Goal: Information Seeking & Learning: Find specific fact

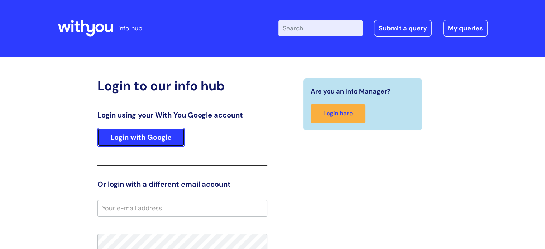
click at [146, 135] on link "Login with Google" at bounding box center [140, 137] width 87 height 19
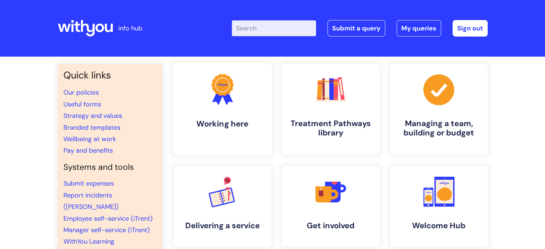
click at [259, 117] on link ".cls-1{fill:#f89b22;}.cls-1,.cls-2,.cls-3{stroke-width:0px;}.cls-2{fill:#2d3cff…" at bounding box center [222, 109] width 99 height 92
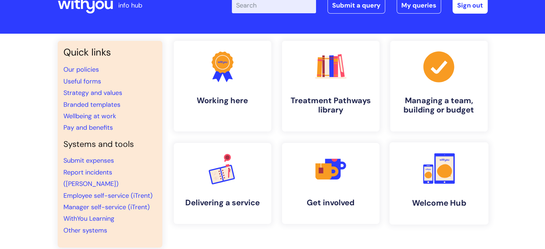
scroll to position [36, 0]
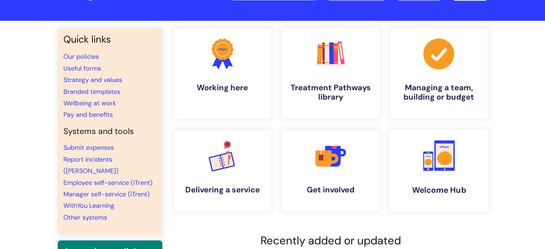
click at [435, 177] on link ".cls-1{fill:#f89b22;}.cls-1,.cls-2,.cls-3{stroke-width:0px;}.cls-2{fill:#2d3cff…" at bounding box center [438, 170] width 99 height 82
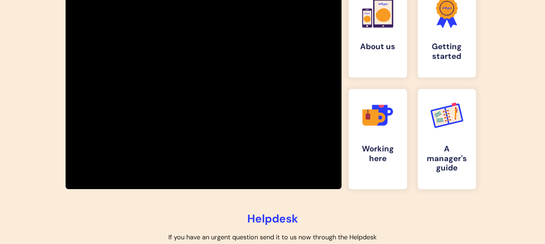
scroll to position [137, 0]
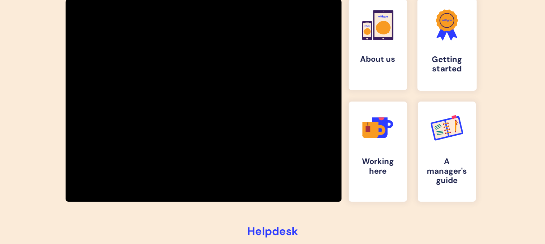
click at [434, 56] on h4 "Getting started" at bounding box center [446, 64] width 47 height 19
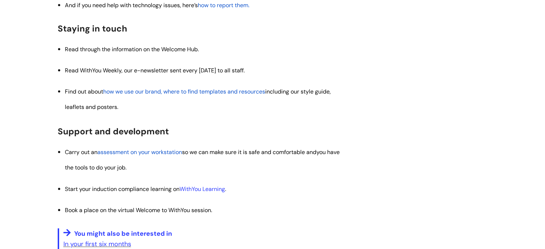
scroll to position [788, 0]
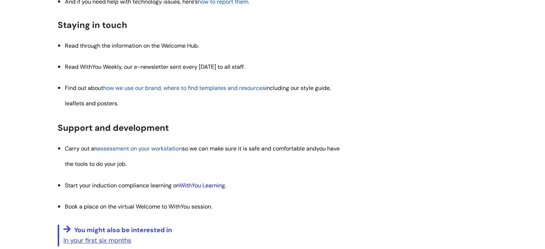
click at [198, 184] on link "WithYou Learning" at bounding box center [201, 186] width 45 height 8
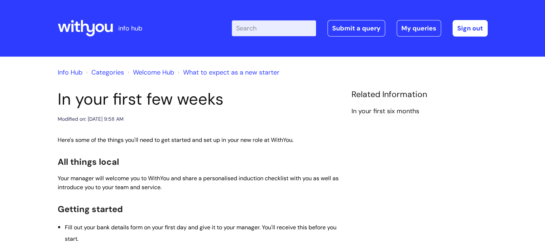
click at [275, 27] on input "Enter your search term here..." at bounding box center [274, 28] width 84 height 16
type input "welcome to withyou"
click button "Search" at bounding box center [0, 0] width 0 height 0
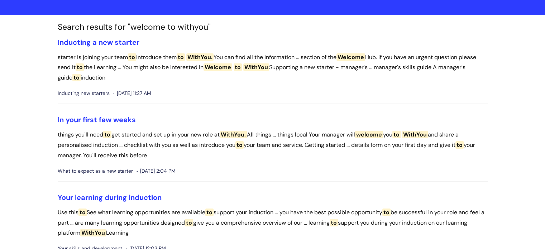
scroll to position [72, 0]
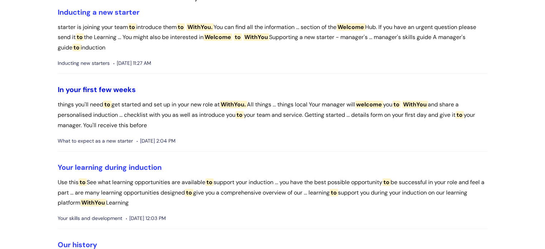
click at [124, 85] on link "In your first few weeks" at bounding box center [97, 89] width 78 height 9
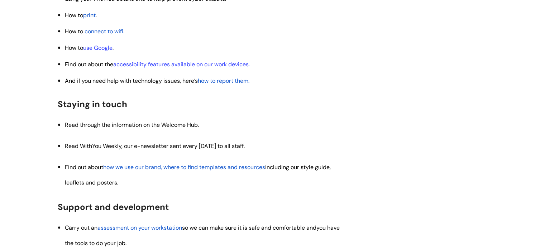
scroll to position [824, 0]
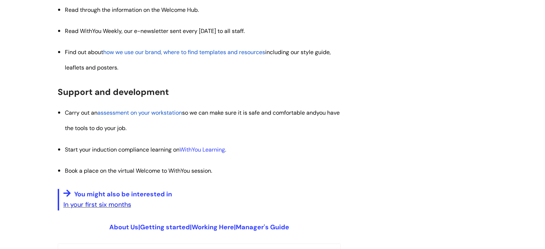
click at [116, 201] on link "In your first six months" at bounding box center [97, 204] width 68 height 9
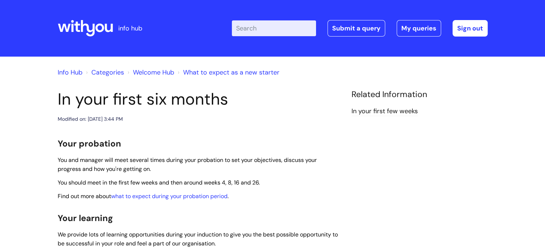
click at [277, 24] on input "Enter your search term here..." at bounding box center [274, 28] width 84 height 16
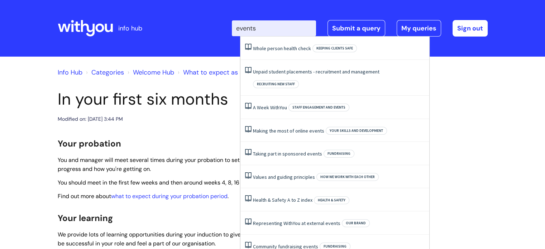
type input "events"
click button "Search" at bounding box center [0, 0] width 0 height 0
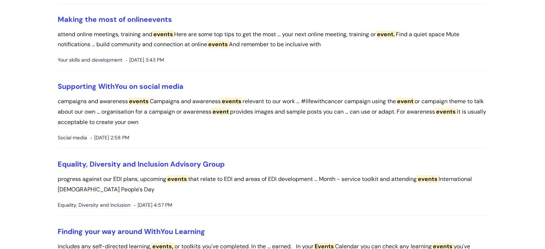
scroll to position [430, 0]
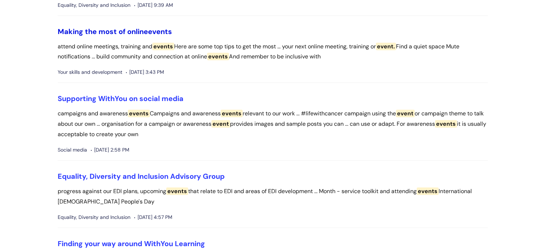
click at [142, 30] on link "Making the most of online events" at bounding box center [115, 31] width 114 height 9
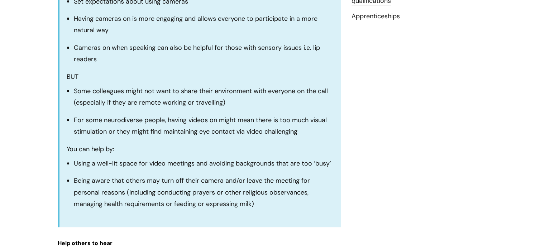
scroll to position [502, 0]
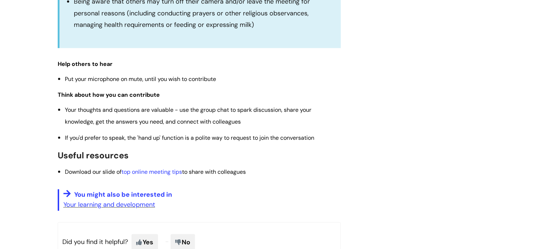
click at [128, 200] on p "Your learning and development" at bounding box center [201, 204] width 277 height 11
click at [129, 207] on link "Your learning and development" at bounding box center [109, 204] width 92 height 9
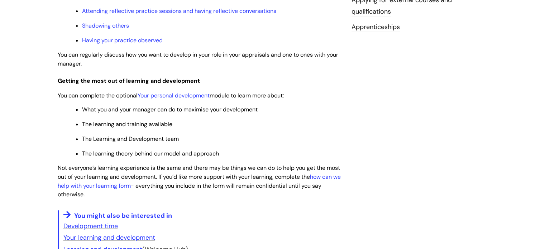
scroll to position [358, 0]
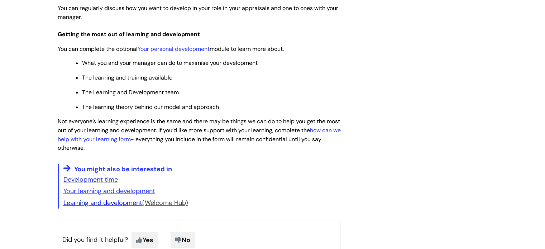
click at [130, 207] on link "Learning and development" at bounding box center [102, 202] width 79 height 9
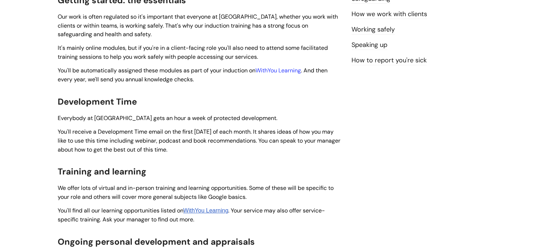
scroll to position [179, 0]
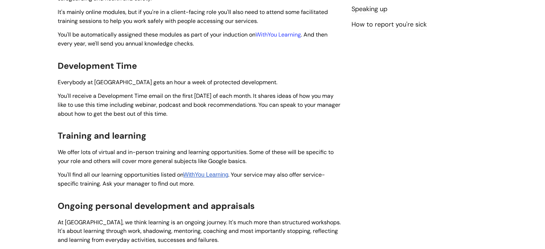
click at [219, 177] on link "WithYou Learning" at bounding box center [205, 175] width 45 height 6
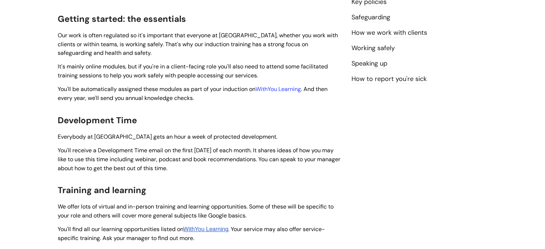
scroll to position [0, 0]
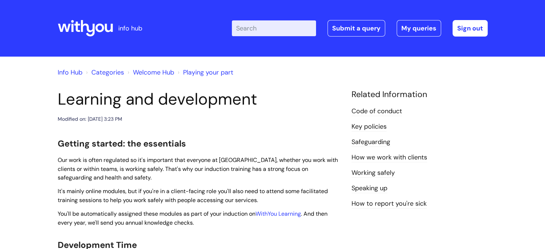
click at [300, 24] on input "Enter your search term here..." at bounding box center [274, 28] width 84 height 16
type input "blue light"
click button "Search" at bounding box center [0, 0] width 0 height 0
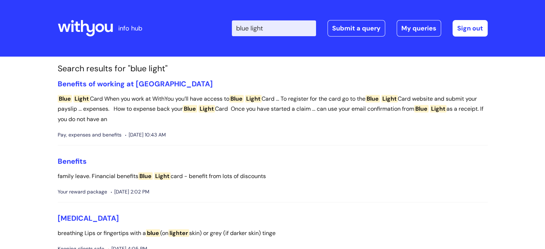
click at [117, 77] on section "Search results for "blue light" Benefits of working at WithYou Blue Light Card …" at bounding box center [272, 167] width 441 height 207
click at [119, 80] on link "Benefits of working at WithYou" at bounding box center [135, 83] width 155 height 9
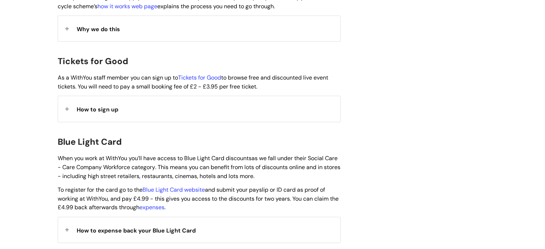
scroll to position [645, 0]
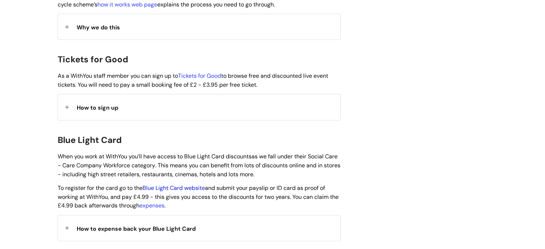
click at [171, 184] on link "Blue Light Card website" at bounding box center [174, 188] width 62 height 8
click at [155, 225] on span "How to expense back your Blue Light Card" at bounding box center [136, 229] width 119 height 8
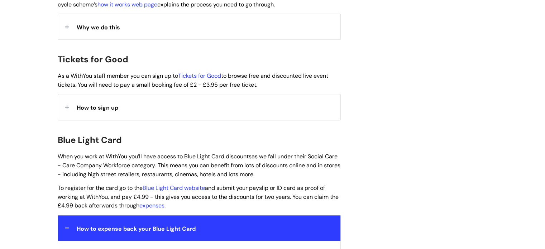
click at [157, 222] on strong "How to expense back your Blue Light Card" at bounding box center [136, 227] width 119 height 11
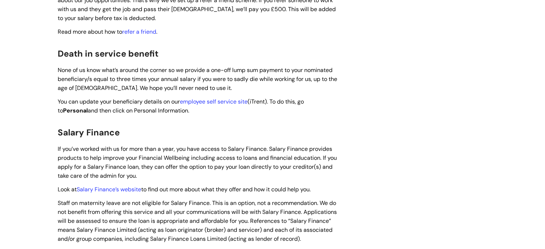
scroll to position [931, 0]
